Goal: Navigation & Orientation: Find specific page/section

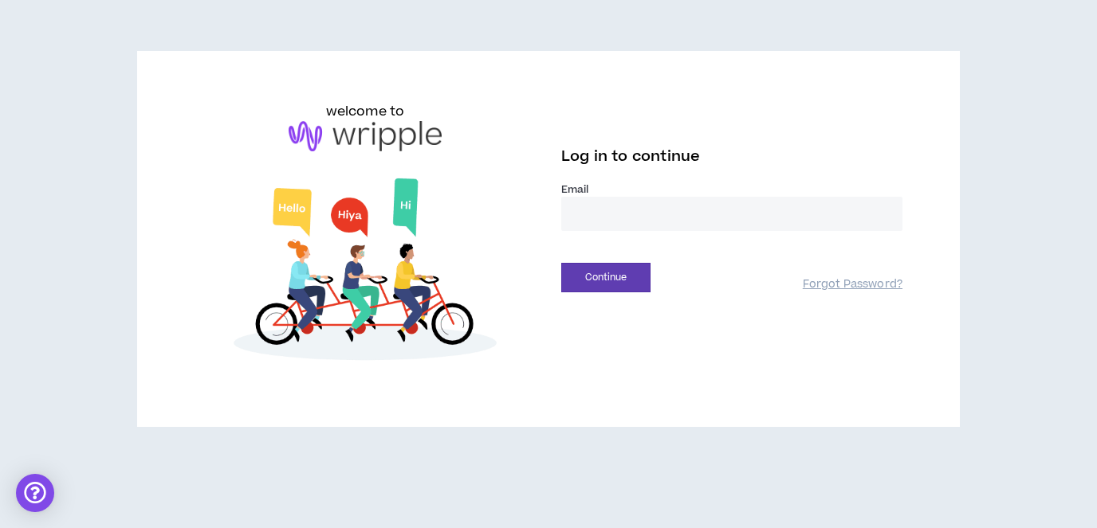
click at [646, 202] on input "email" at bounding box center [731, 214] width 341 height 34
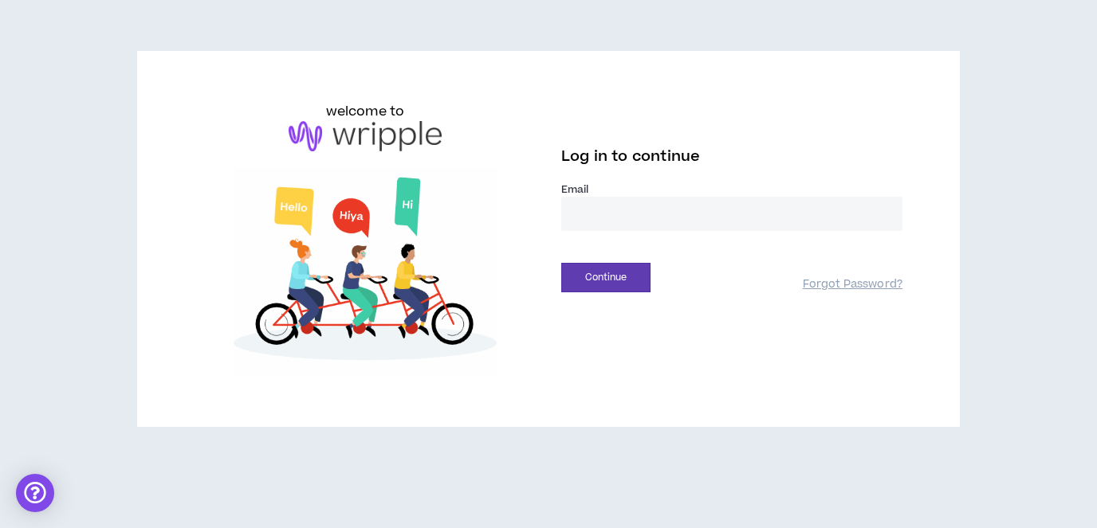
click at [646, 209] on input "email" at bounding box center [731, 214] width 341 height 34
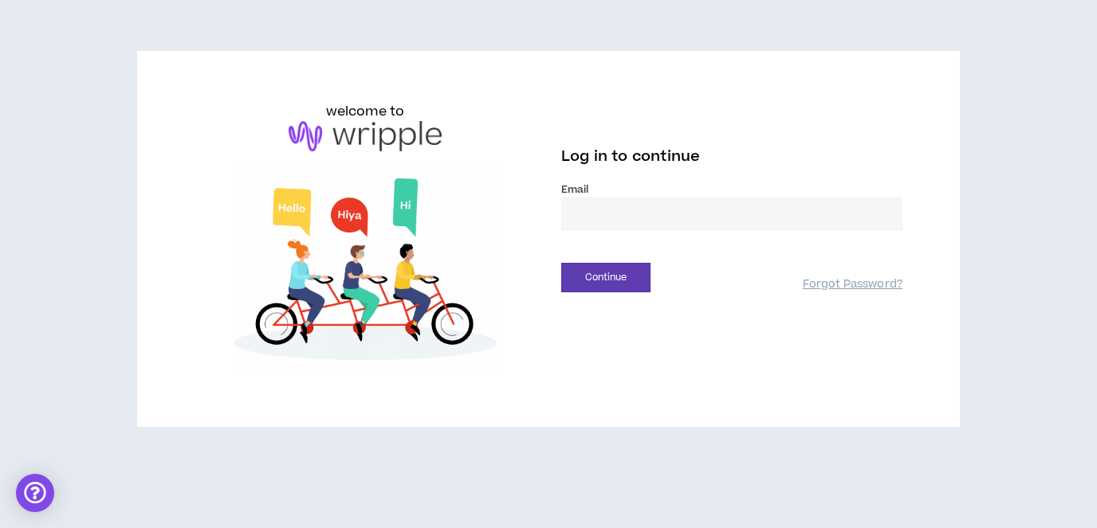
click at [646, 209] on input "email" at bounding box center [731, 214] width 341 height 34
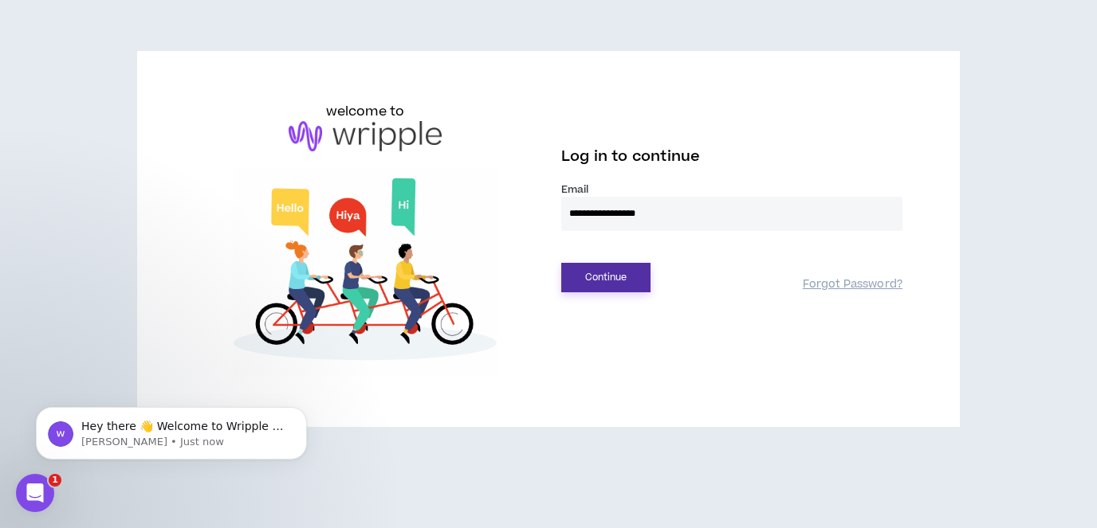
type input "**********"
click at [626, 279] on button "Continue" at bounding box center [605, 277] width 89 height 29
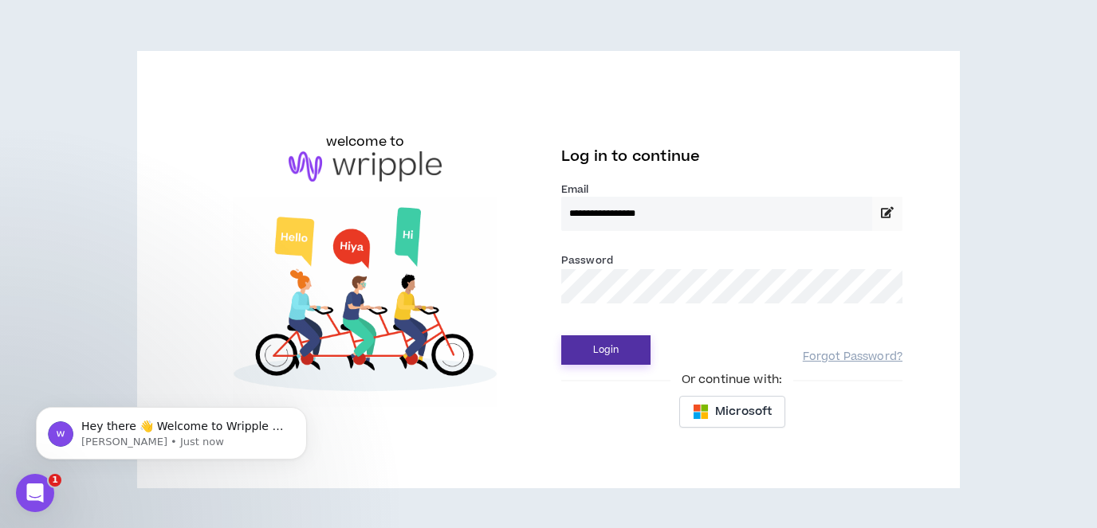
click at [623, 346] on button "Login" at bounding box center [605, 350] width 89 height 29
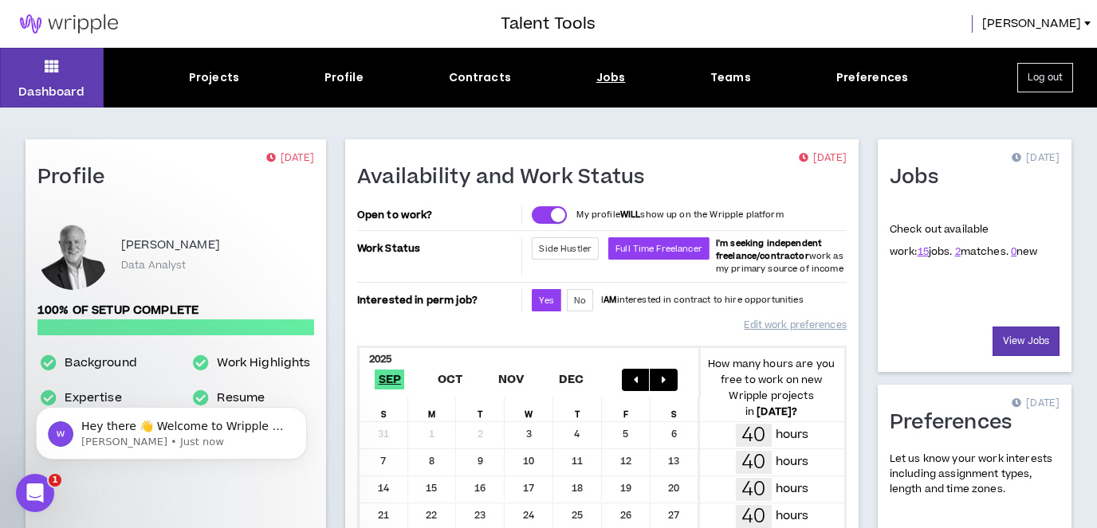
click at [615, 80] on div "Jobs" at bounding box center [610, 77] width 29 height 17
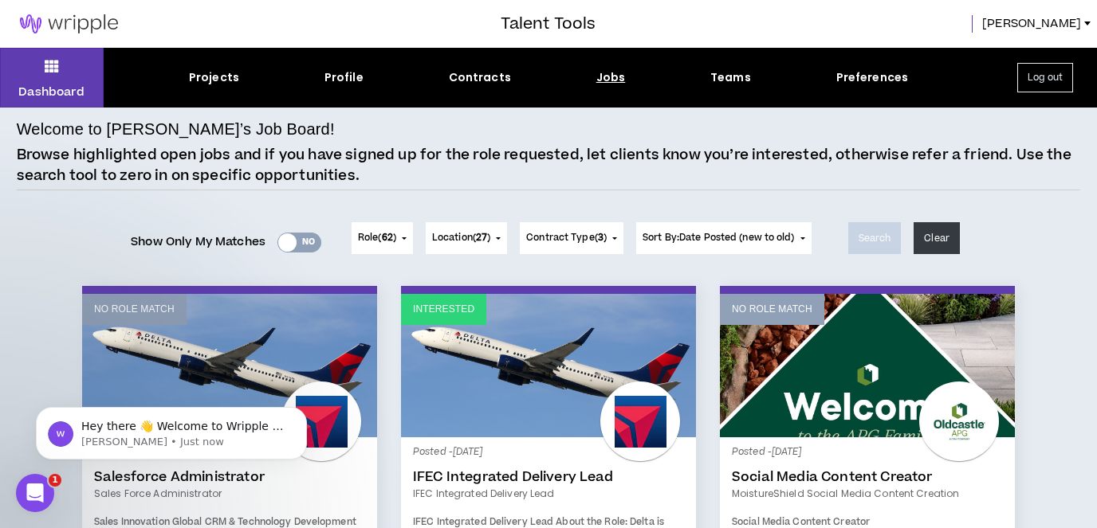
click at [303, 245] on div "Yes No" at bounding box center [299, 243] width 44 height 20
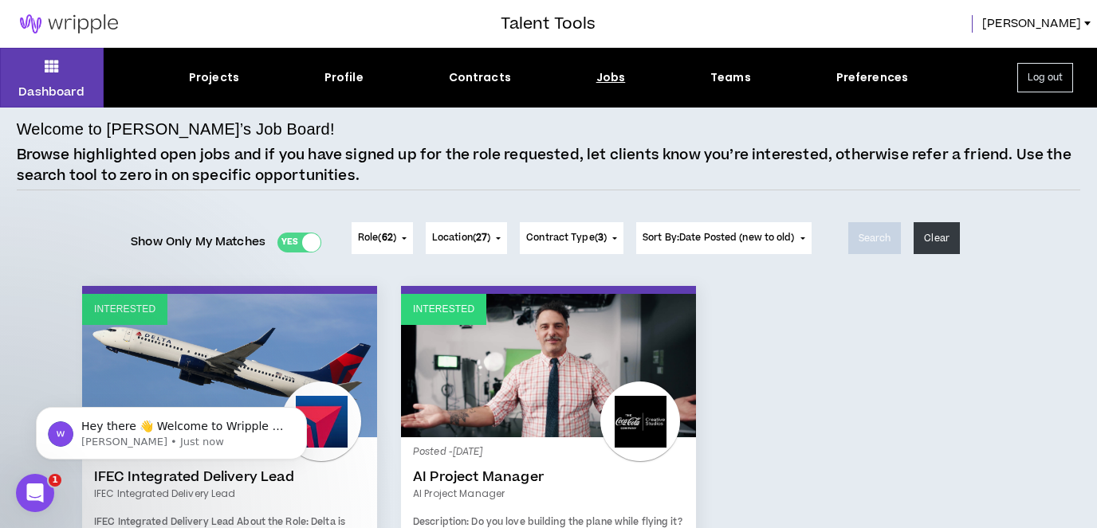
click at [285, 245] on div "Yes No" at bounding box center [299, 243] width 44 height 20
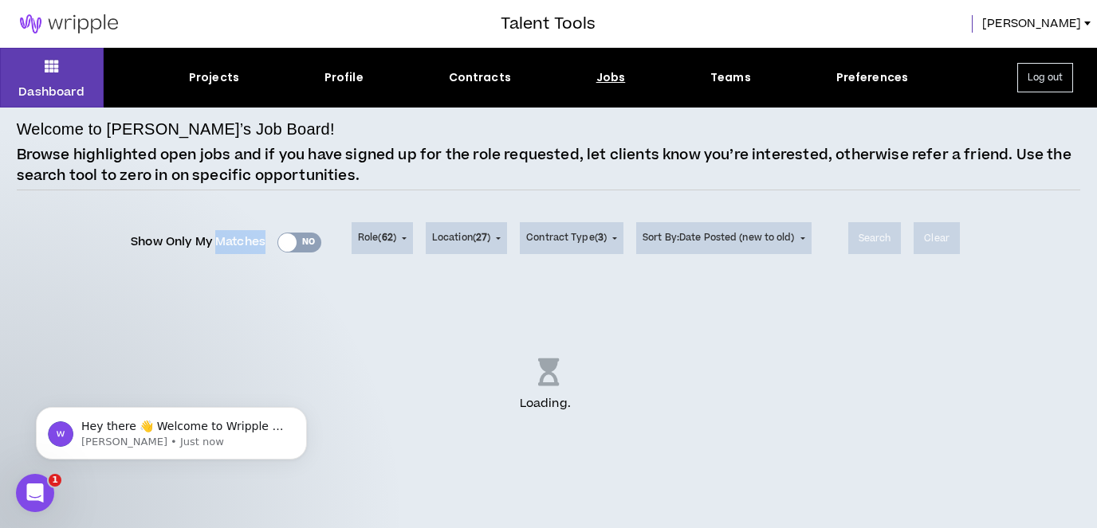
click at [285, 245] on div "Show Only My Matches Yes No" at bounding box center [226, 242] width 191 height 24
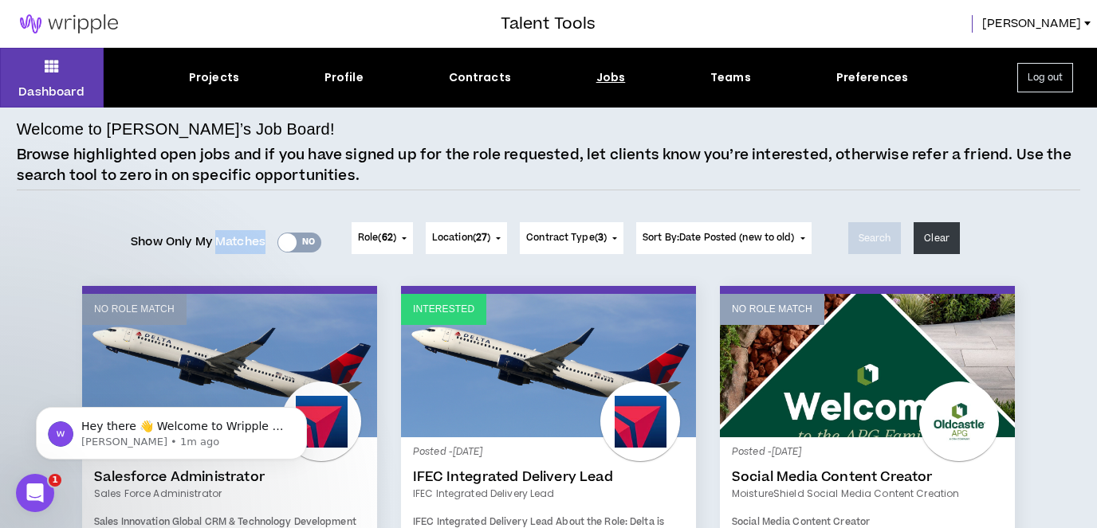
click at [400, 242] on button "Role ( 62 )" at bounding box center [382, 238] width 61 height 32
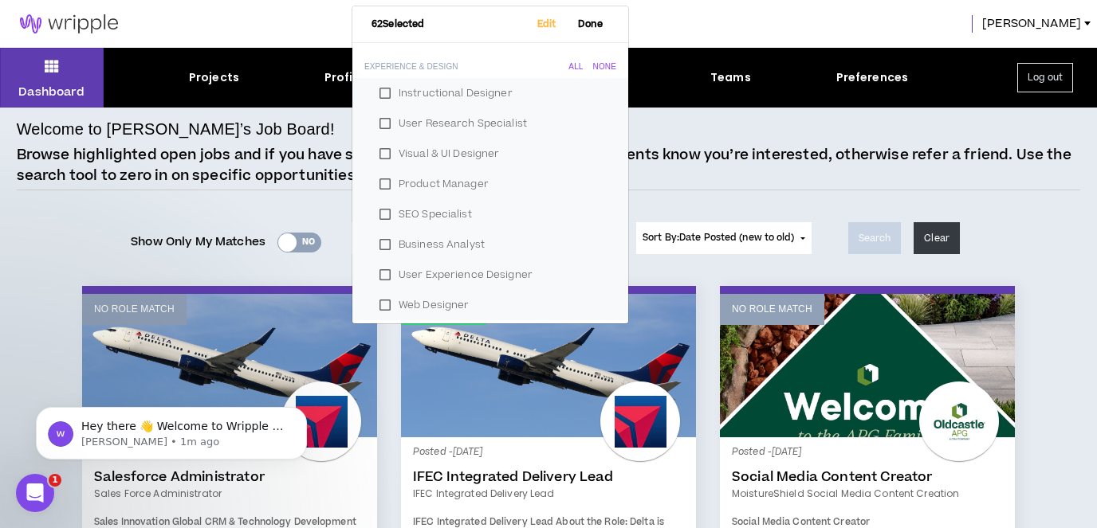
click at [797, 164] on p "Browse highlighted open jobs and if you have signed up for the role requested, …" at bounding box center [549, 165] width 1064 height 41
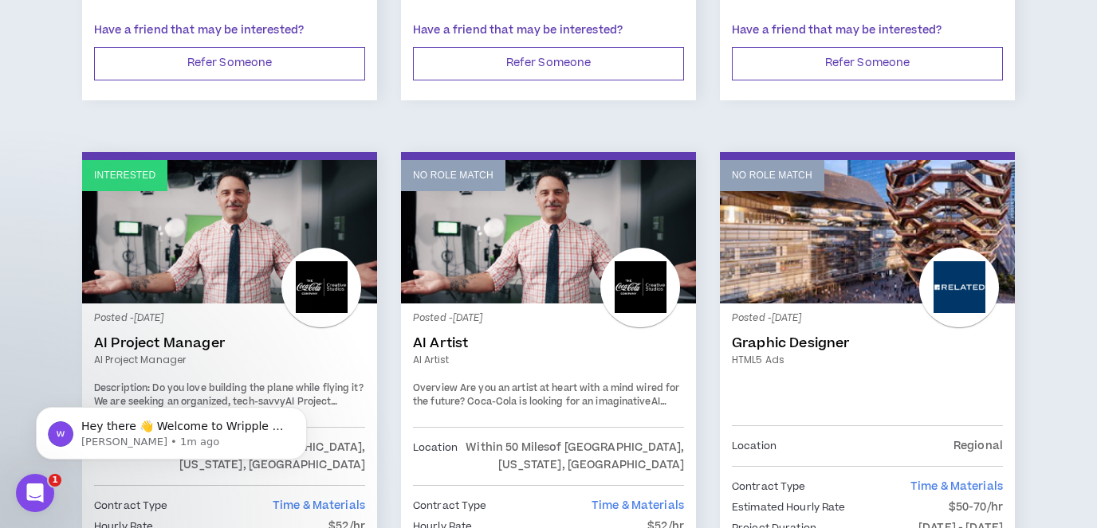
scroll to position [2750, 0]
